Goal: Information Seeking & Learning: Learn about a topic

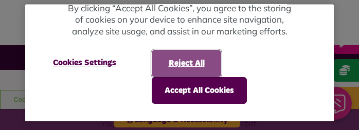
click at [190, 60] on button "Reject All" at bounding box center [186, 63] width 69 height 27
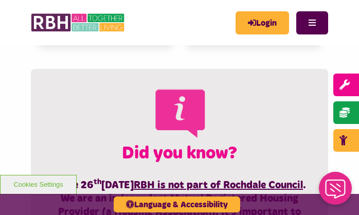
scroll to position [308, 0]
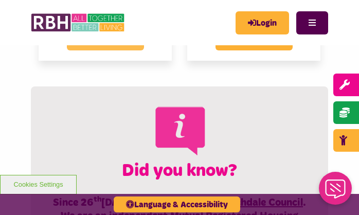
click at [113, 50] on span "Find out more" at bounding box center [105, 39] width 77 height 23
